Goal: Transaction & Acquisition: Download file/media

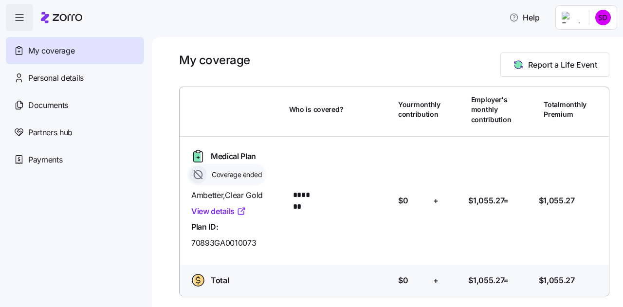
drag, startPoint x: 379, startPoint y: 190, endPoint x: 352, endPoint y: 165, distance: 36.8
click at [352, 165] on div "Medical Plan Coverage ended Ambetter , Clear Gold View details Plan ID: 70893GA…" at bounding box center [393, 200] width 421 height 112
click at [602, 18] on html "Help My coverage Personal details Documents Partners hub Payments My coverage R…" at bounding box center [311, 150] width 623 height 301
click at [599, 44] on div "My settings" at bounding box center [583, 43] width 51 height 11
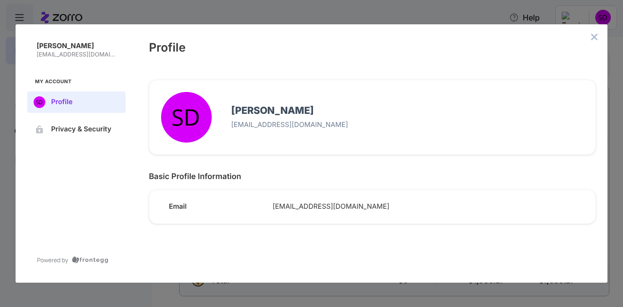
drag, startPoint x: 98, startPoint y: 218, endPoint x: 90, endPoint y: 207, distance: 14.0
click at [96, 216] on div "[PERSON_NAME] [EMAIL_ADDRESS][DOMAIN_NAME] My Account Profile Privacy & Security" at bounding box center [77, 153] width 122 height 258
click at [592, 36] on icon "close admin-box" at bounding box center [594, 37] width 8 height 8
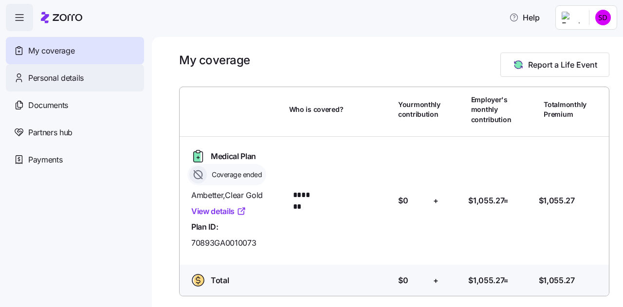
click at [53, 79] on span "Personal details" at bounding box center [55, 78] width 55 height 12
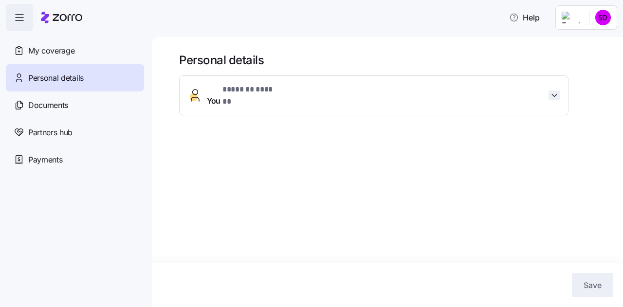
click at [551, 92] on icon "button" at bounding box center [554, 95] width 10 height 10
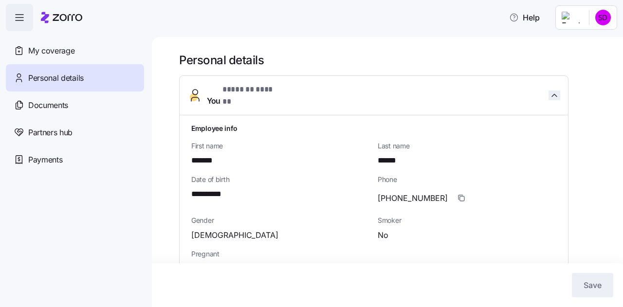
click at [554, 90] on icon "button" at bounding box center [554, 95] width 10 height 10
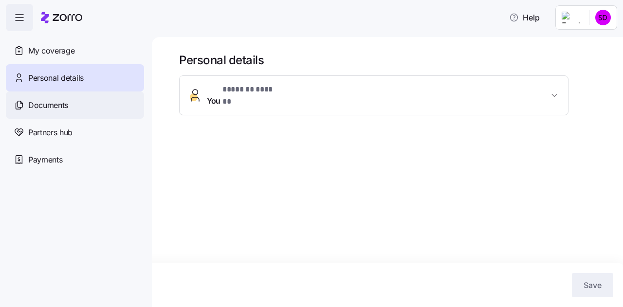
click at [43, 106] on span "Documents" at bounding box center [48, 105] width 40 height 12
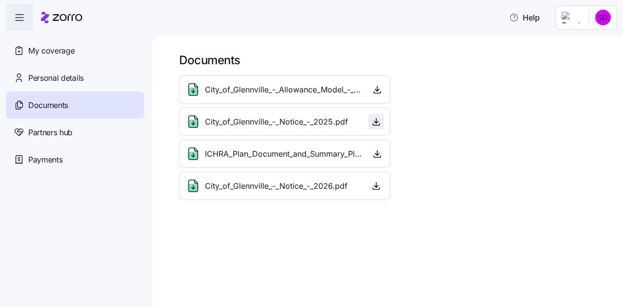
click at [377, 121] on icon "button" at bounding box center [376, 122] width 10 height 10
click at [375, 86] on icon "button" at bounding box center [377, 90] width 10 height 10
